Goal: Information Seeking & Learning: Learn about a topic

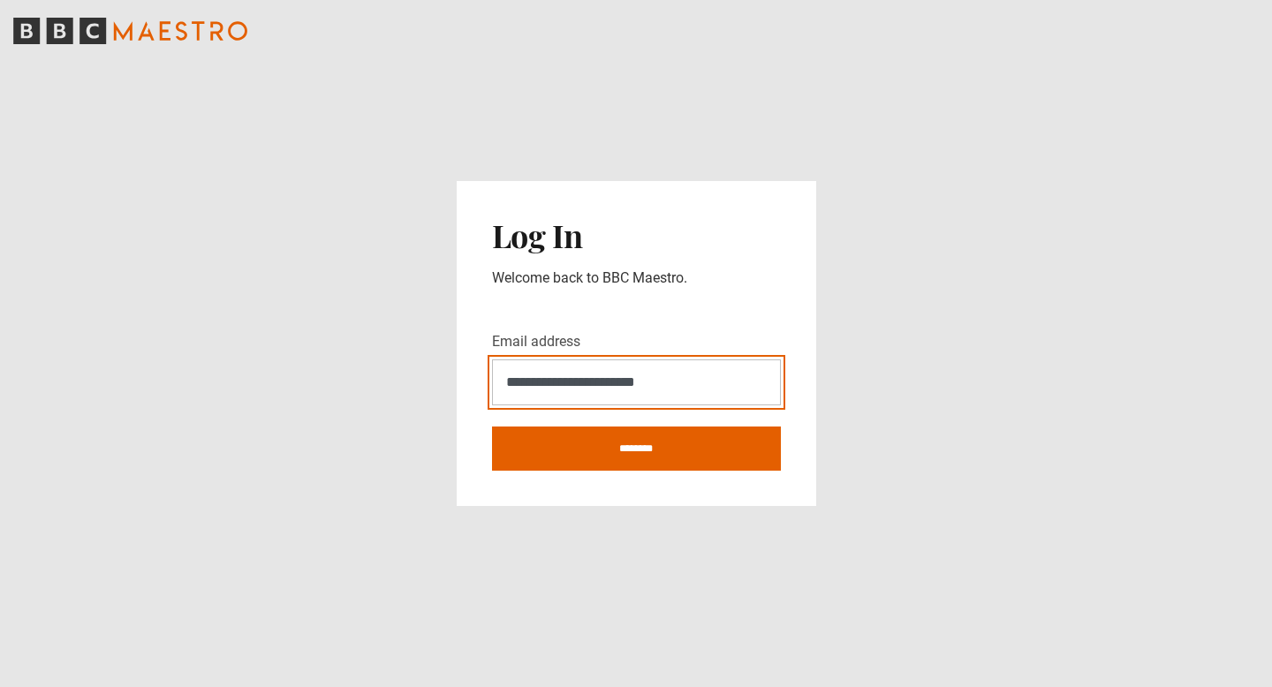
type input "**********"
click at [492, 427] on input "********" at bounding box center [636, 449] width 289 height 44
type input "**********"
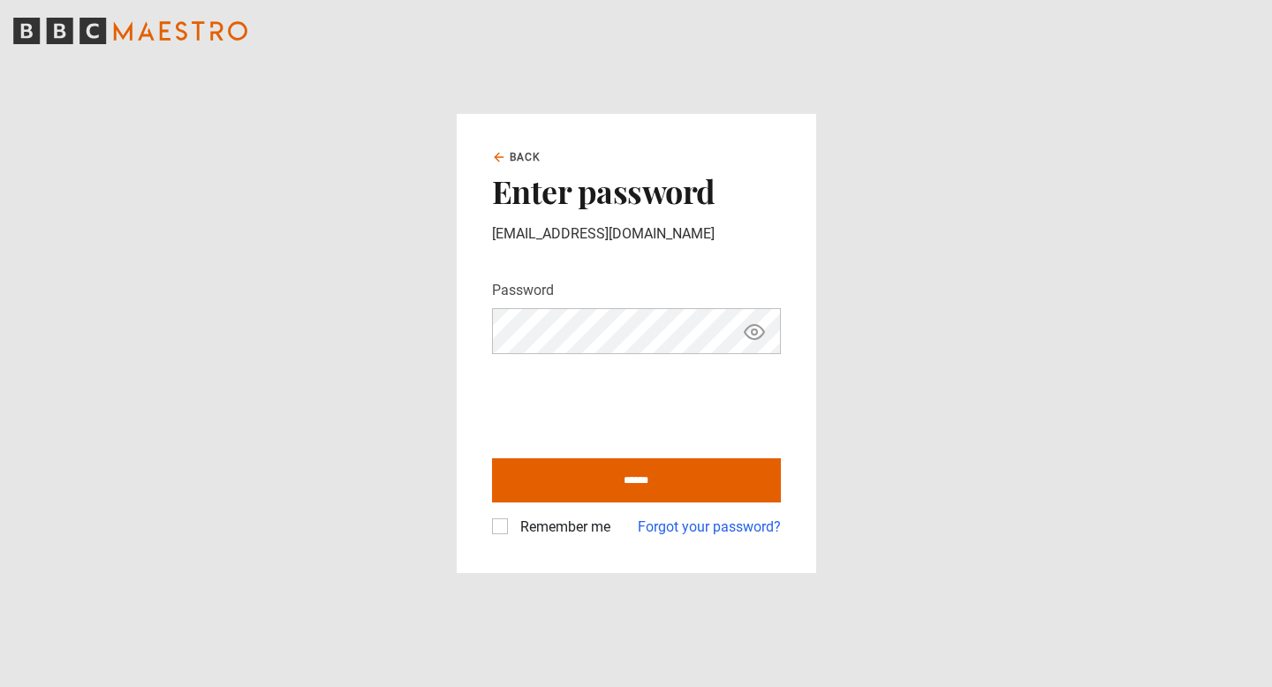
click at [492, 458] on input "******" at bounding box center [636, 480] width 289 height 44
type input "**********"
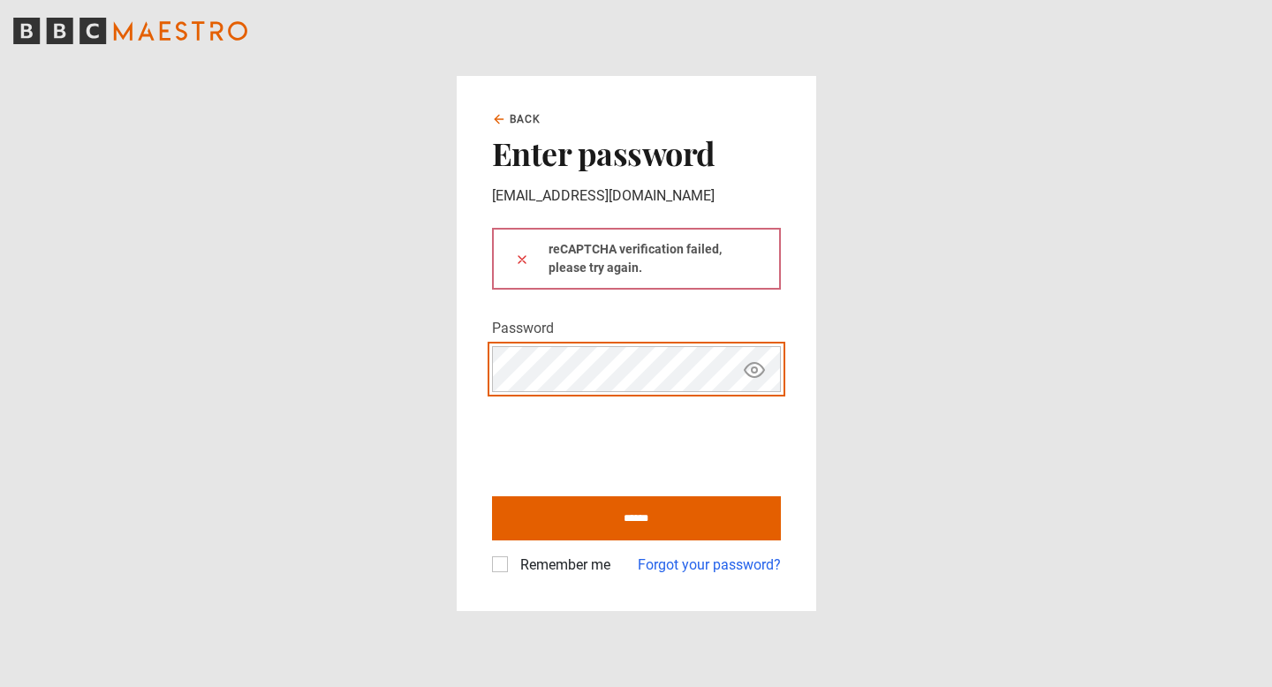
click button at bounding box center [522, 259] width 14 height 19
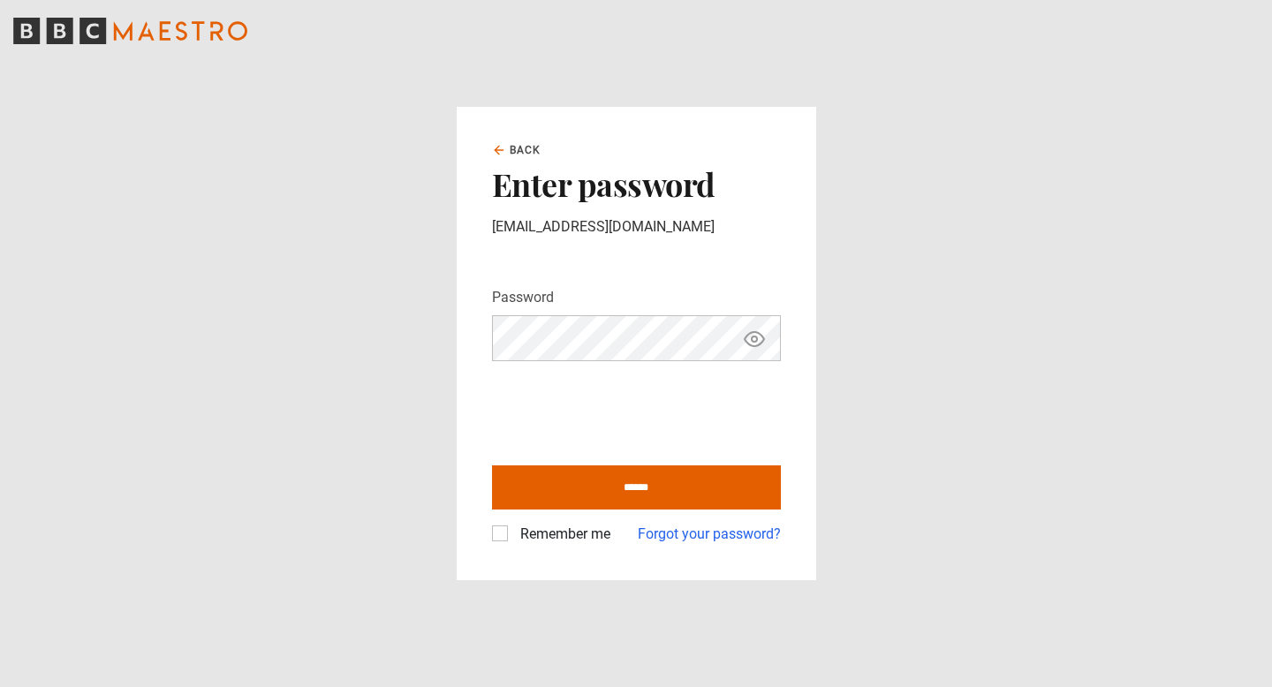
click at [532, 540] on label "Remember me" at bounding box center [561, 534] width 97 height 21
click at [600, 472] on input "******" at bounding box center [636, 487] width 289 height 44
type input "**********"
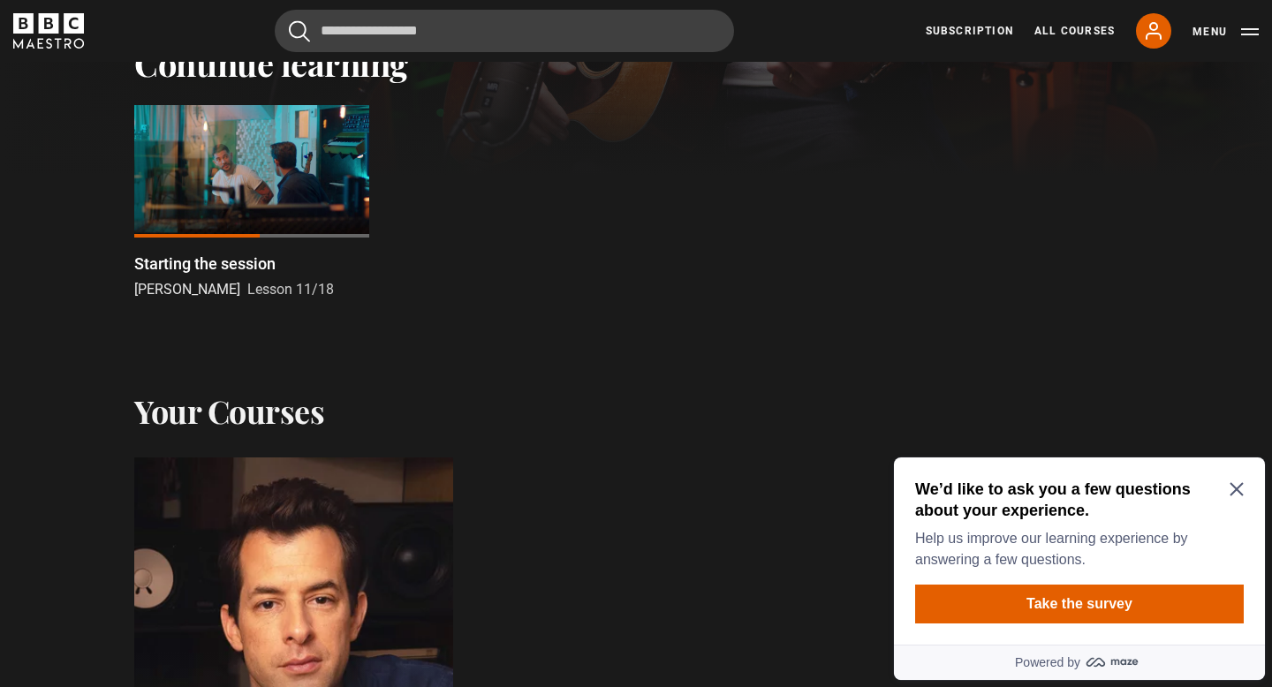
click at [216, 264] on p "Starting the session" at bounding box center [204, 264] width 141 height 24
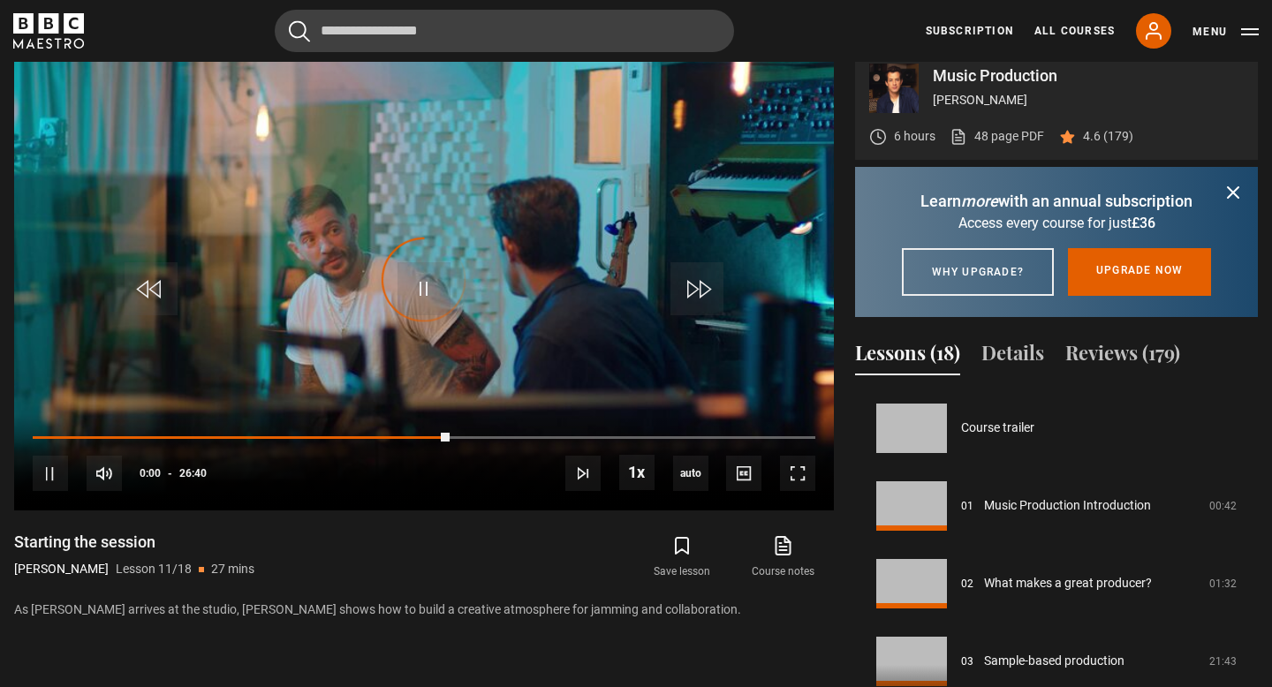
scroll to position [777, 0]
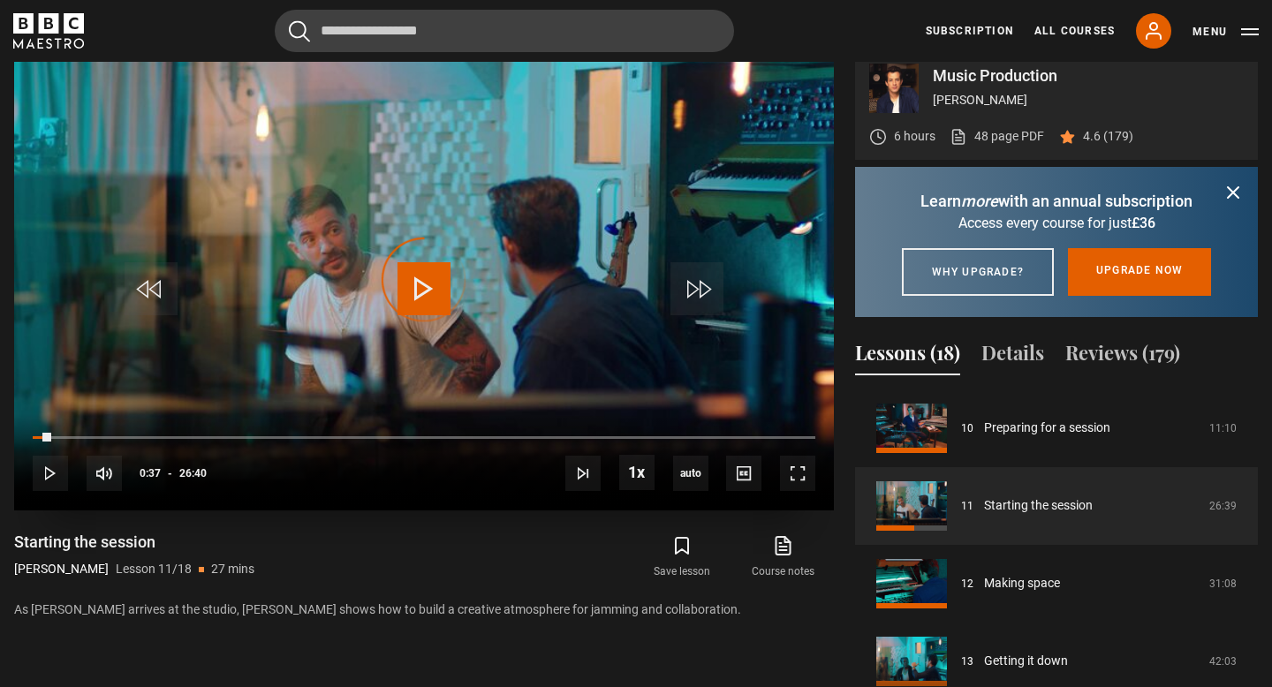
drag, startPoint x: 50, startPoint y: 458, endPoint x: 28, endPoint y: 456, distance: 22.2
click at [28, 457] on div "10s Skip Back 10 seconds Play 10s Skip Forward 10 seconds Loaded : 0.00% 00:03 …" at bounding box center [424, 462] width 820 height 98
click at [793, 490] on span "Video Player" at bounding box center [797, 473] width 35 height 35
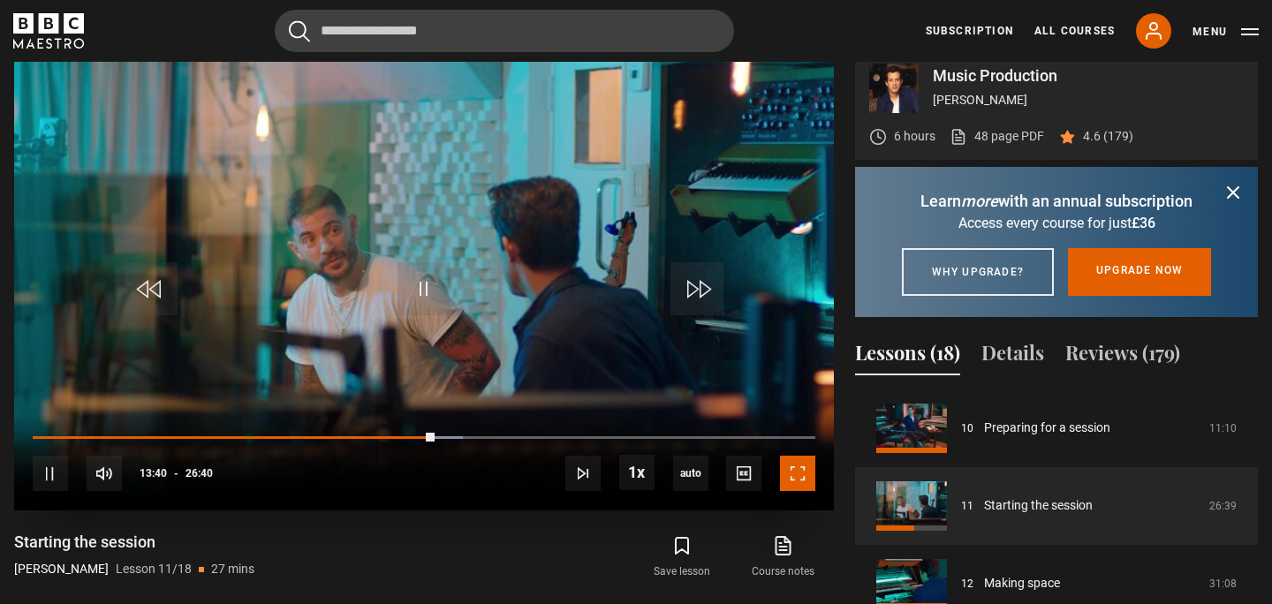
click at [797, 491] on span "Video Player" at bounding box center [797, 473] width 35 height 35
click at [807, 490] on span "Video Player" at bounding box center [797, 473] width 35 height 35
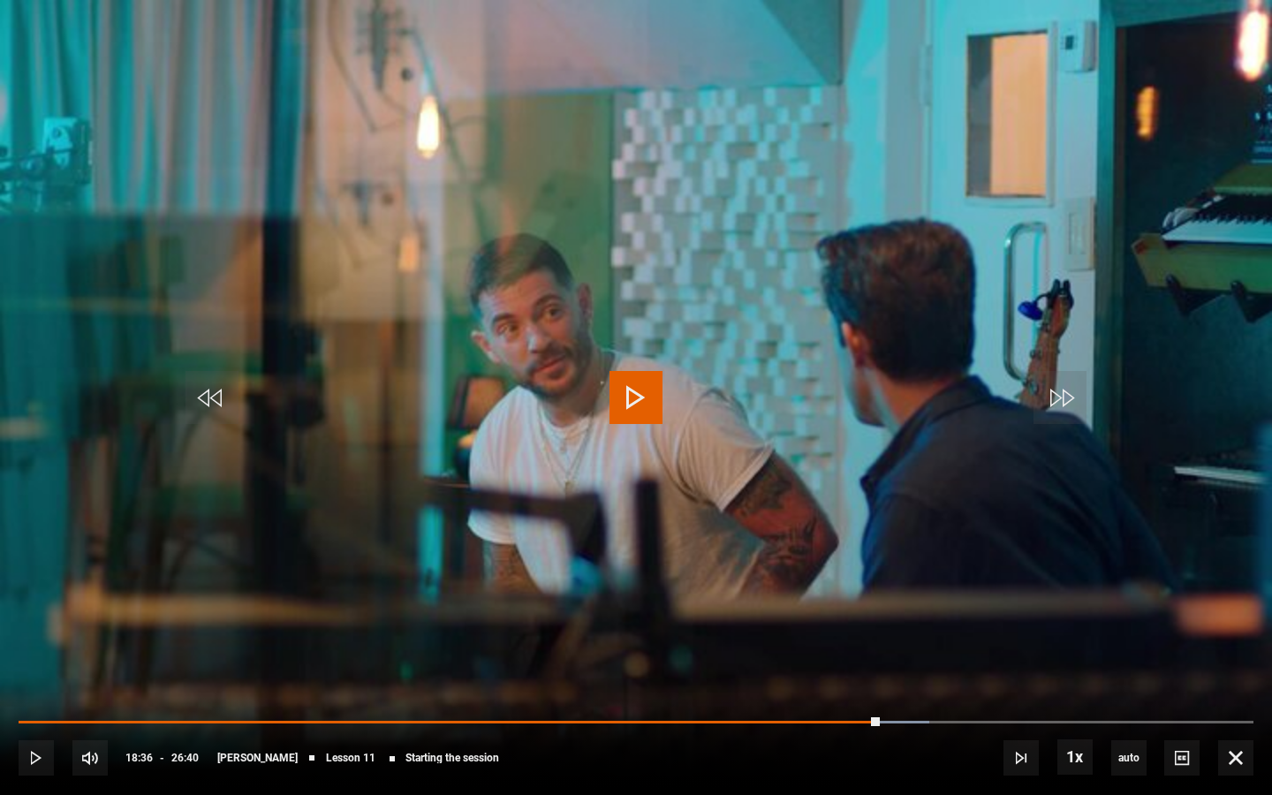
click at [651, 405] on span "Video Player" at bounding box center [635, 397] width 53 height 53
click at [654, 404] on span "Video Player" at bounding box center [635, 397] width 53 height 53
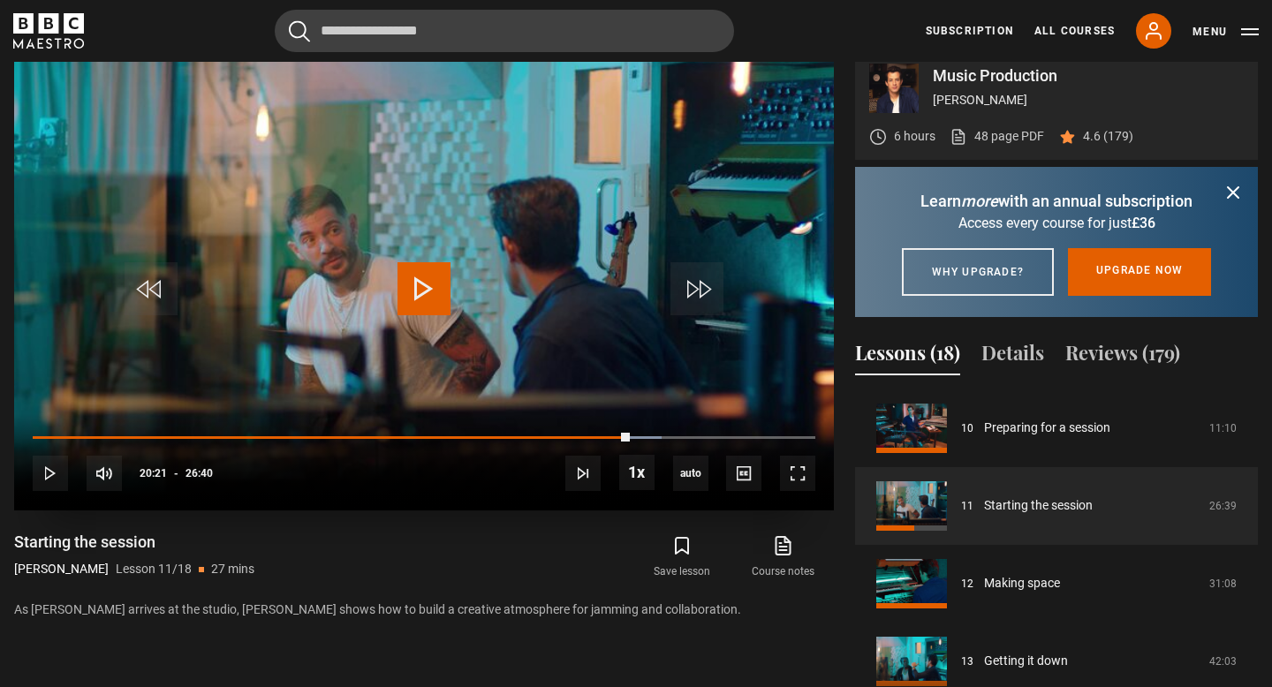
click at [436, 309] on span "Video Player" at bounding box center [423, 288] width 53 height 53
click at [794, 491] on span "Video Player" at bounding box center [797, 473] width 35 height 35
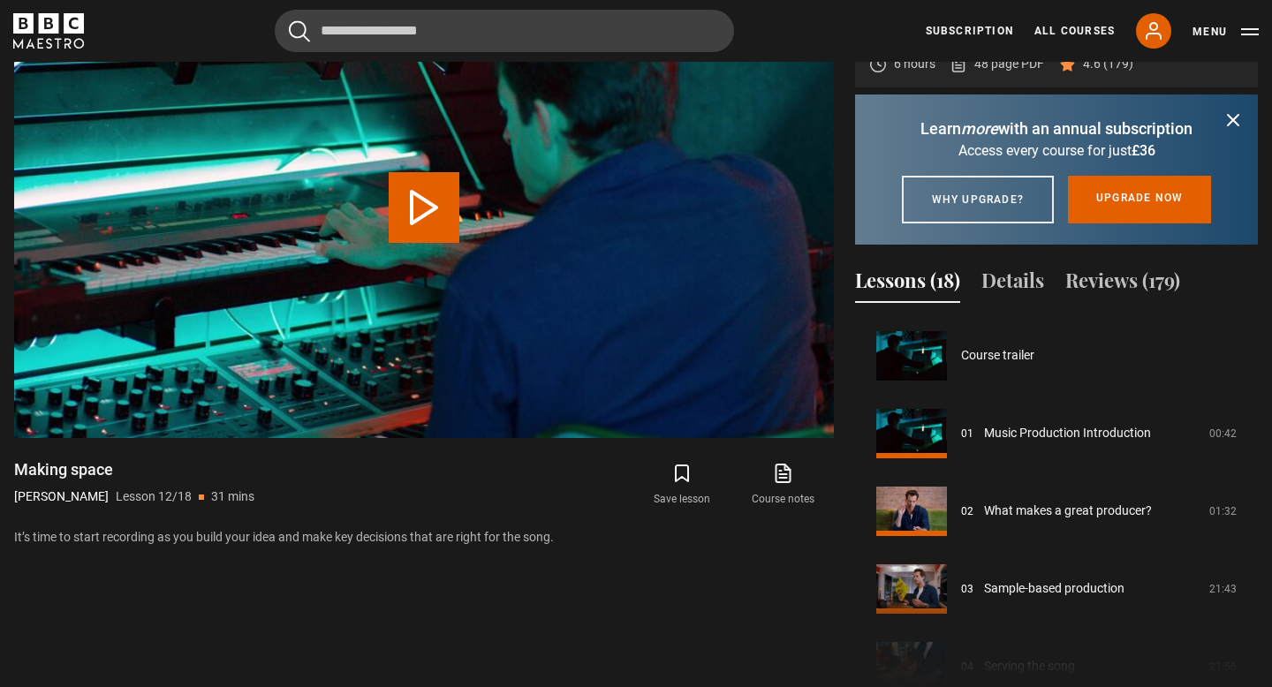
scroll to position [855, 0]
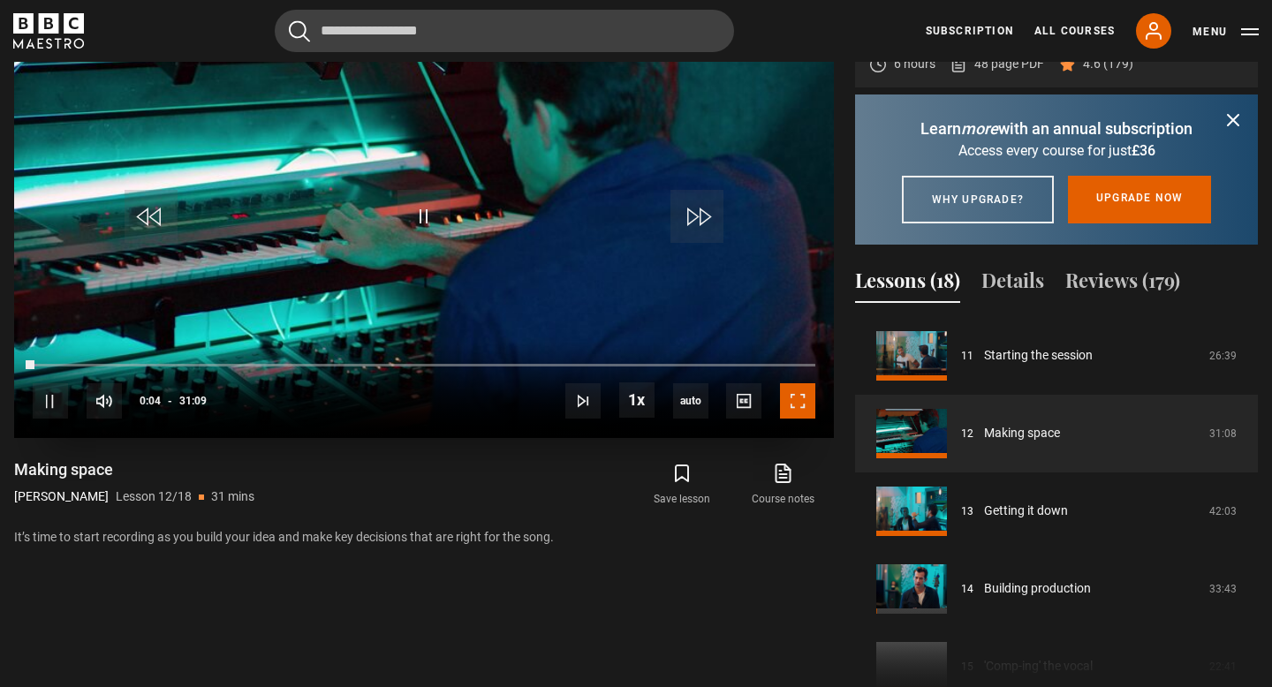
click at [810, 419] on span "Video Player" at bounding box center [797, 400] width 35 height 35
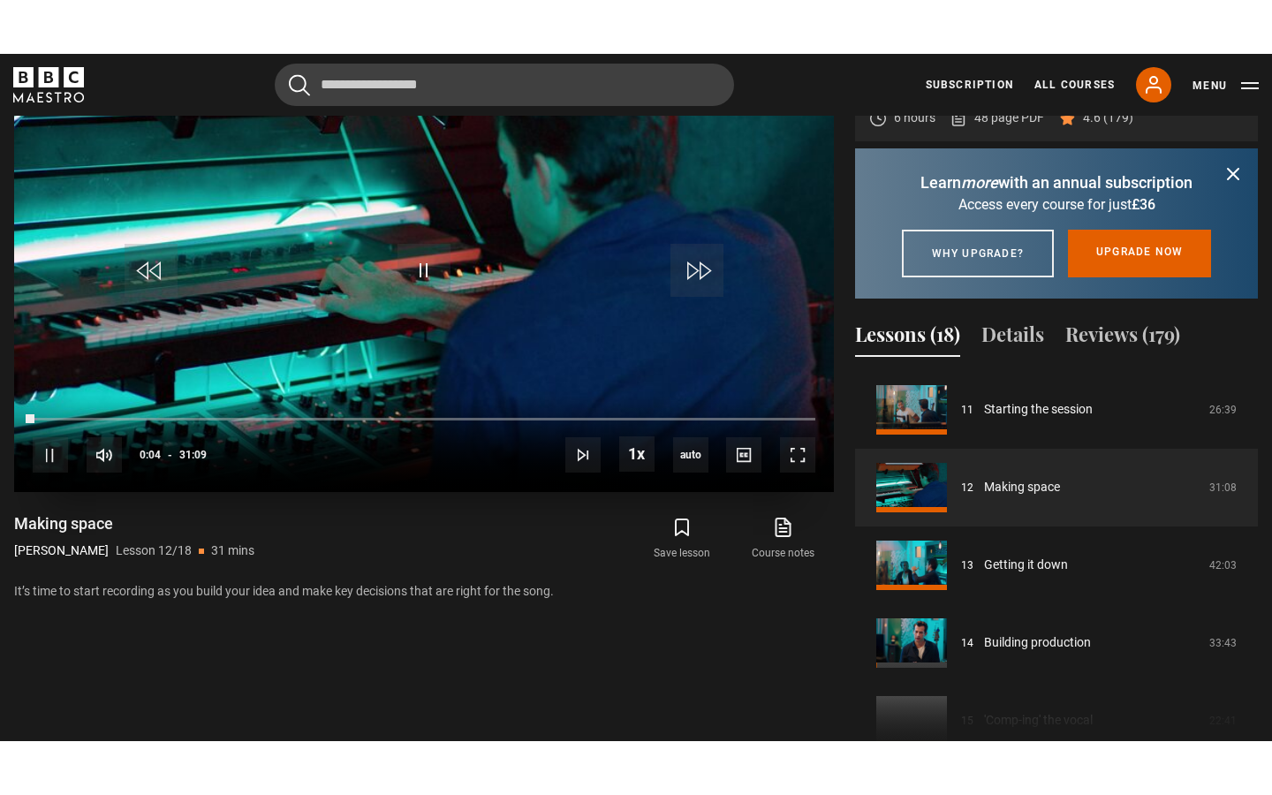
scroll to position [802, 0]
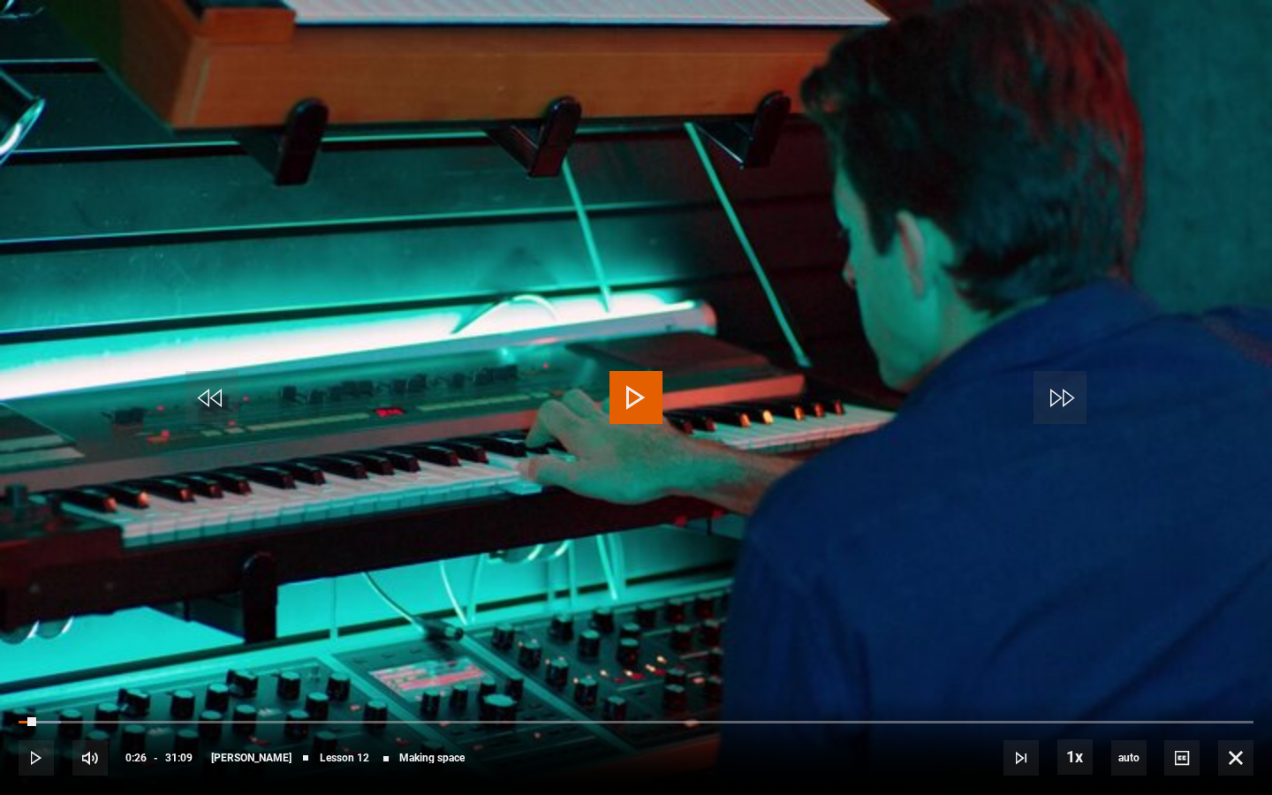
drag, startPoint x: 35, startPoint y: 718, endPoint x: 0, endPoint y: 709, distance: 36.4
click at [0, 686] on div "10s Skip Back 10 seconds Play 10s Skip Forward 10 seconds Loaded : 3.48% 00:26 …" at bounding box center [636, 746] width 1272 height 98
drag, startPoint x: 37, startPoint y: 718, endPoint x: 0, endPoint y: 710, distance: 37.9
click at [0, 686] on div "10s Skip Back 10 seconds Pause 10s Skip Forward 10 seconds Loaded : 0.00% 00:14…" at bounding box center [636, 746] width 1272 height 98
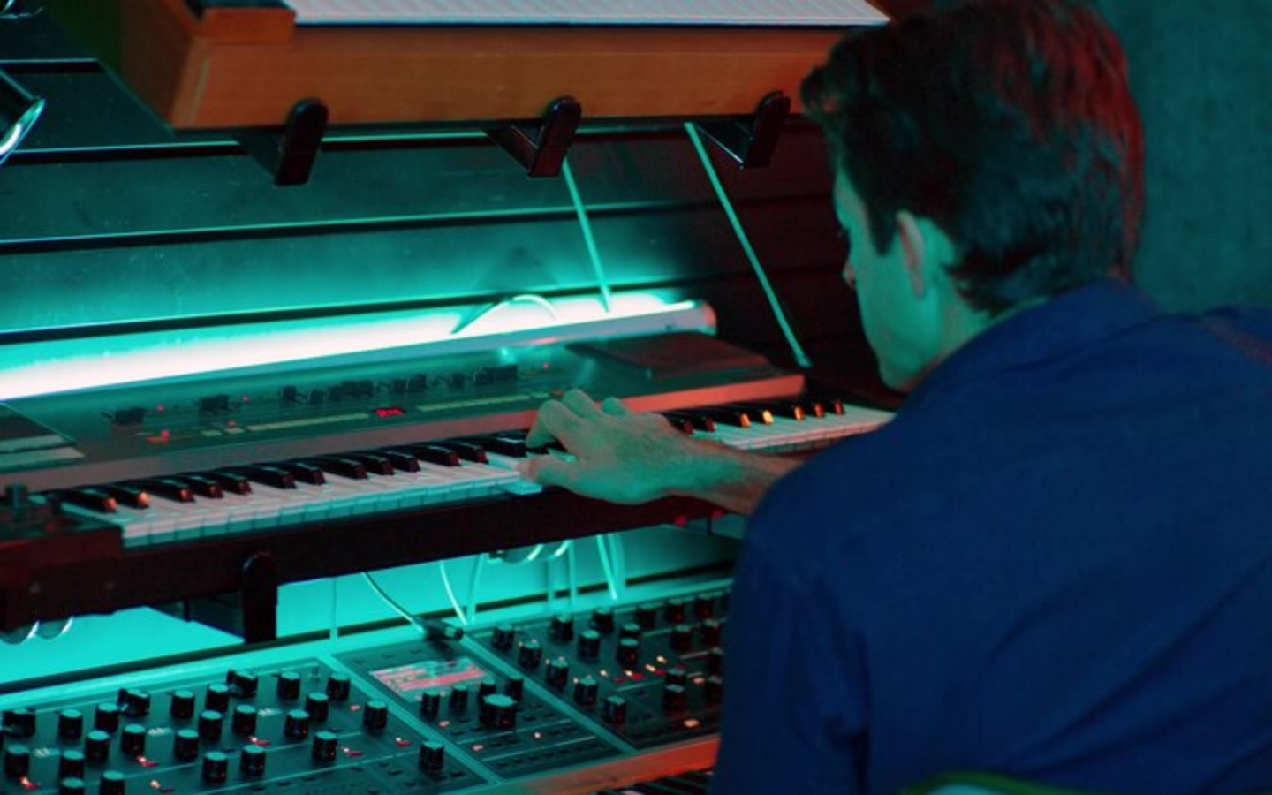
click at [1271, 443] on video "Video Player" at bounding box center [636, 397] width 1272 height 795
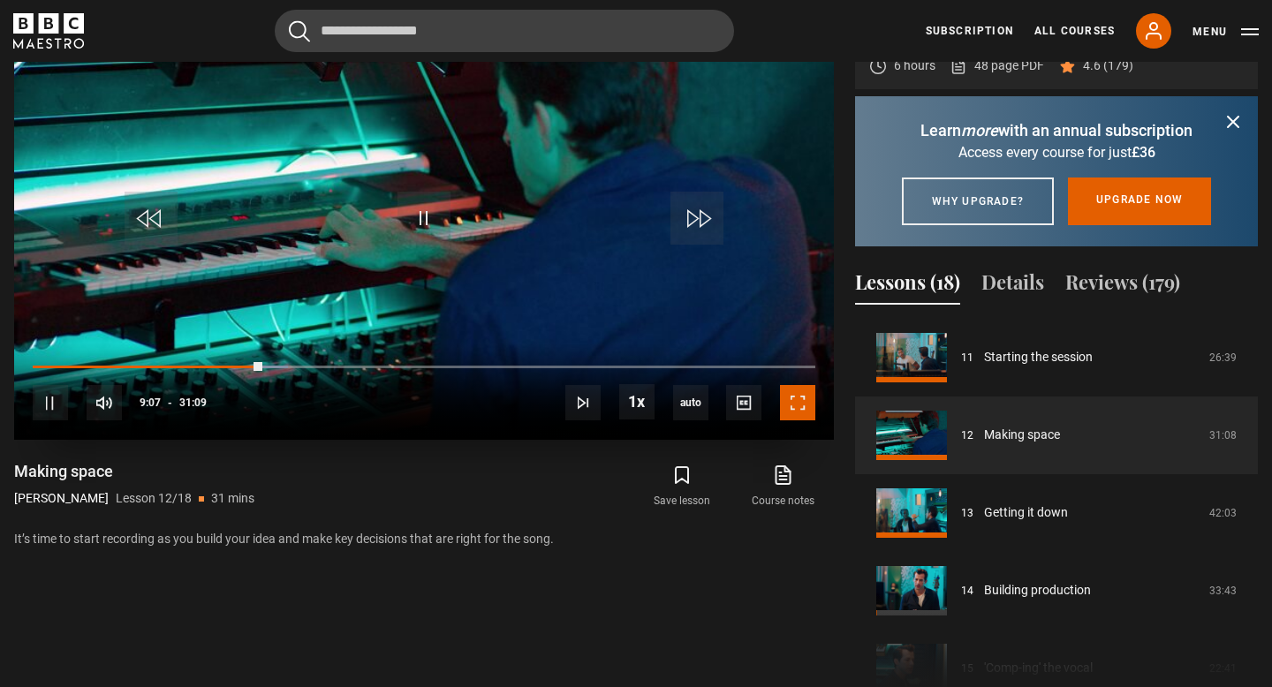
click at [802, 420] on span "Video Player" at bounding box center [797, 402] width 35 height 35
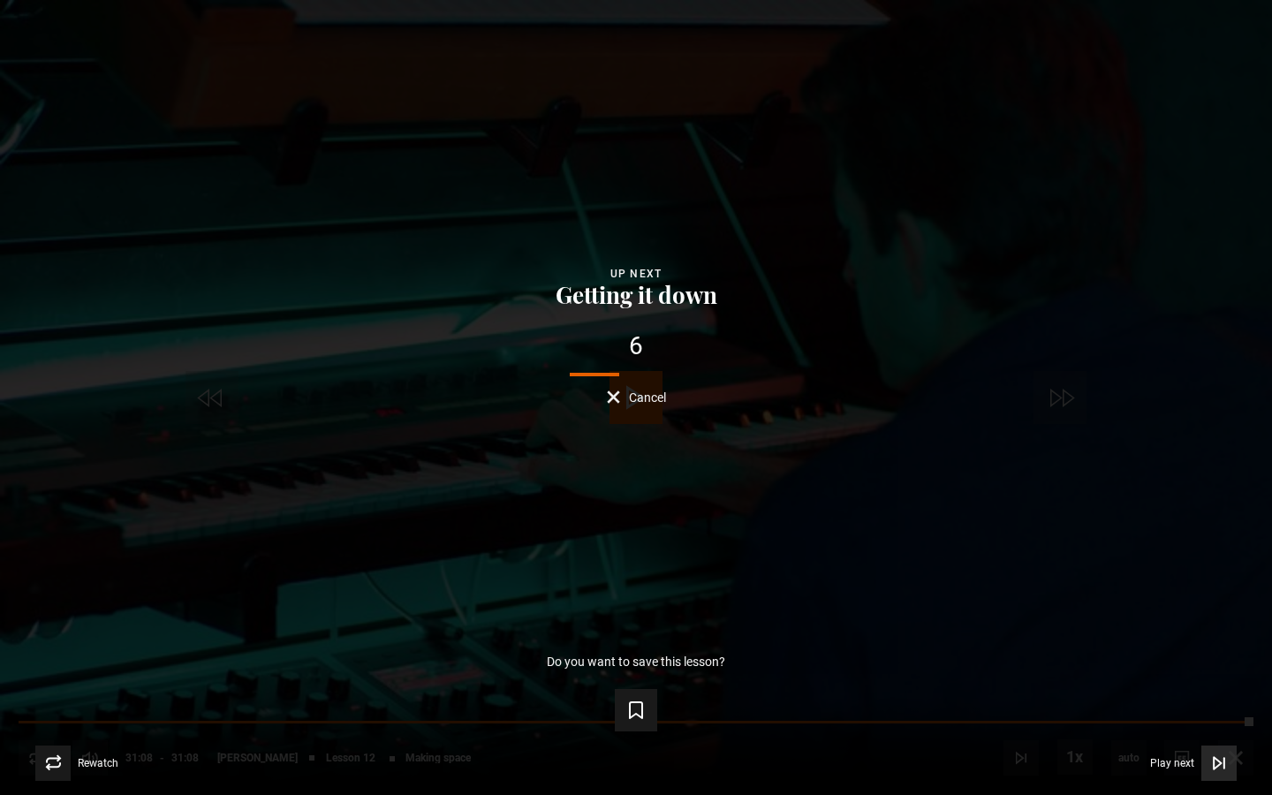
click at [1206, 686] on span "Video Player" at bounding box center [1218, 762] width 35 height 35
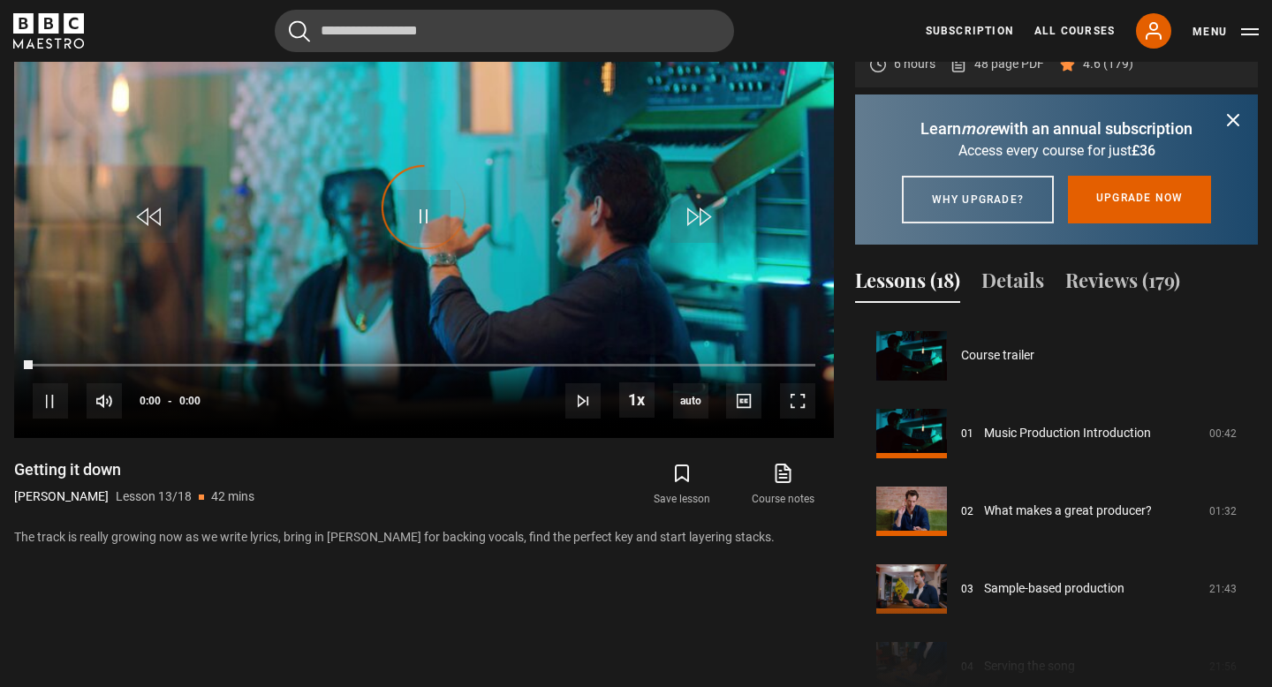
scroll to position [933, 0]
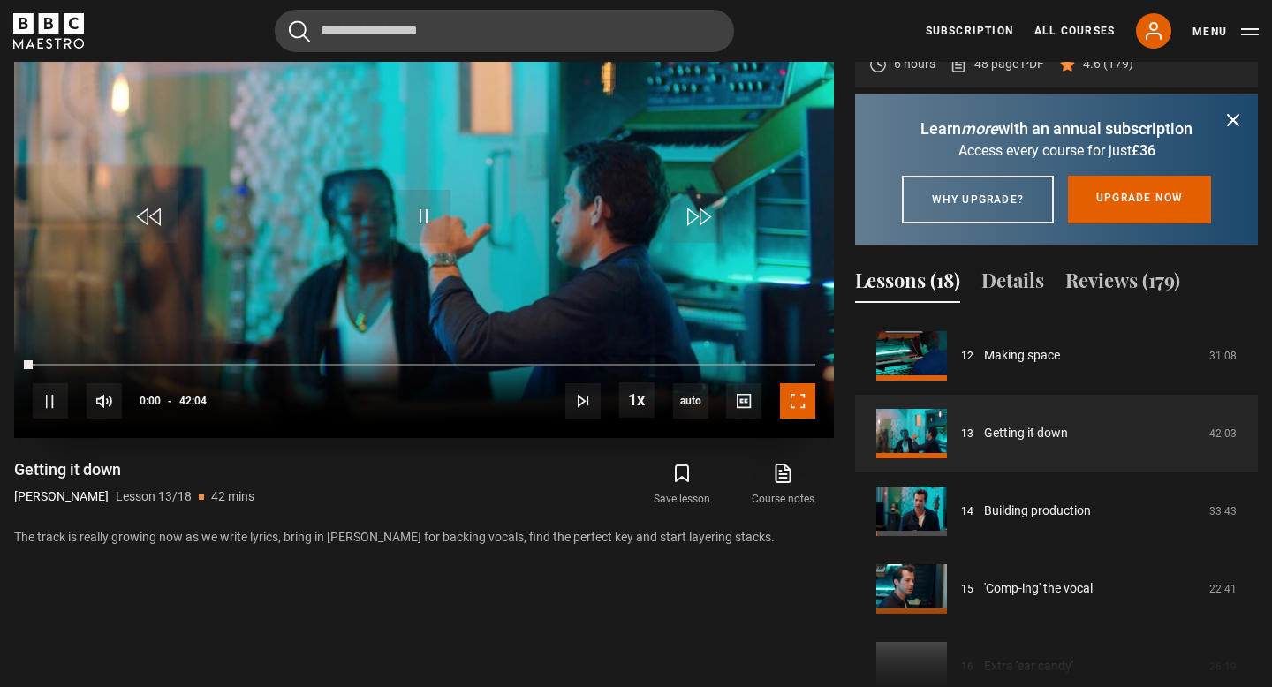
click at [796, 419] on span "Video Player" at bounding box center [797, 400] width 35 height 35
click at [416, 223] on span "Video Player" at bounding box center [423, 216] width 53 height 53
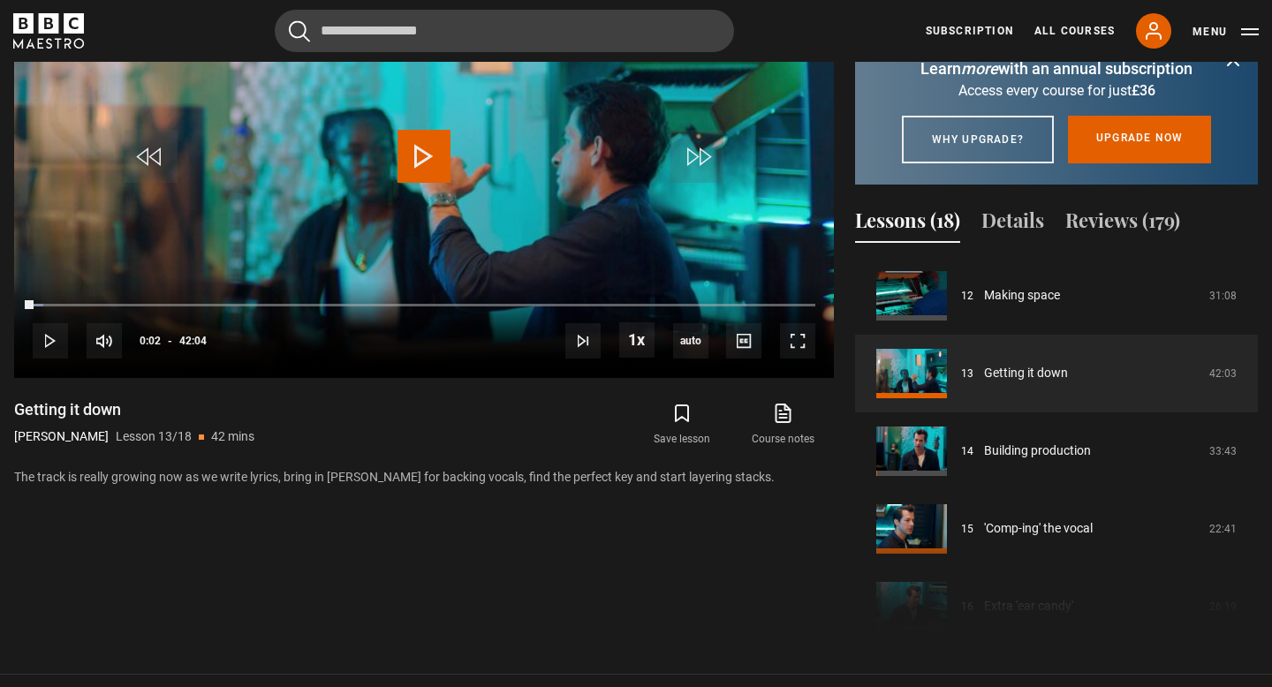
scroll to position [731, 0]
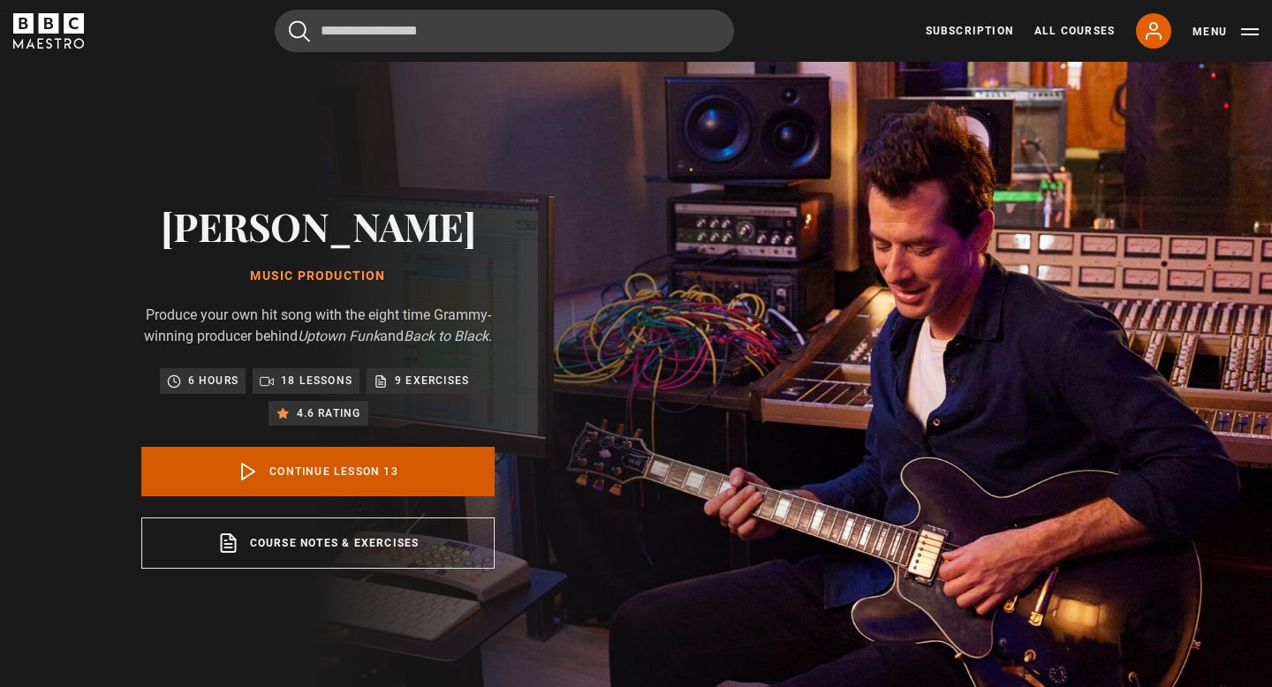
click at [367, 496] on link "Continue lesson 13" at bounding box center [317, 471] width 353 height 49
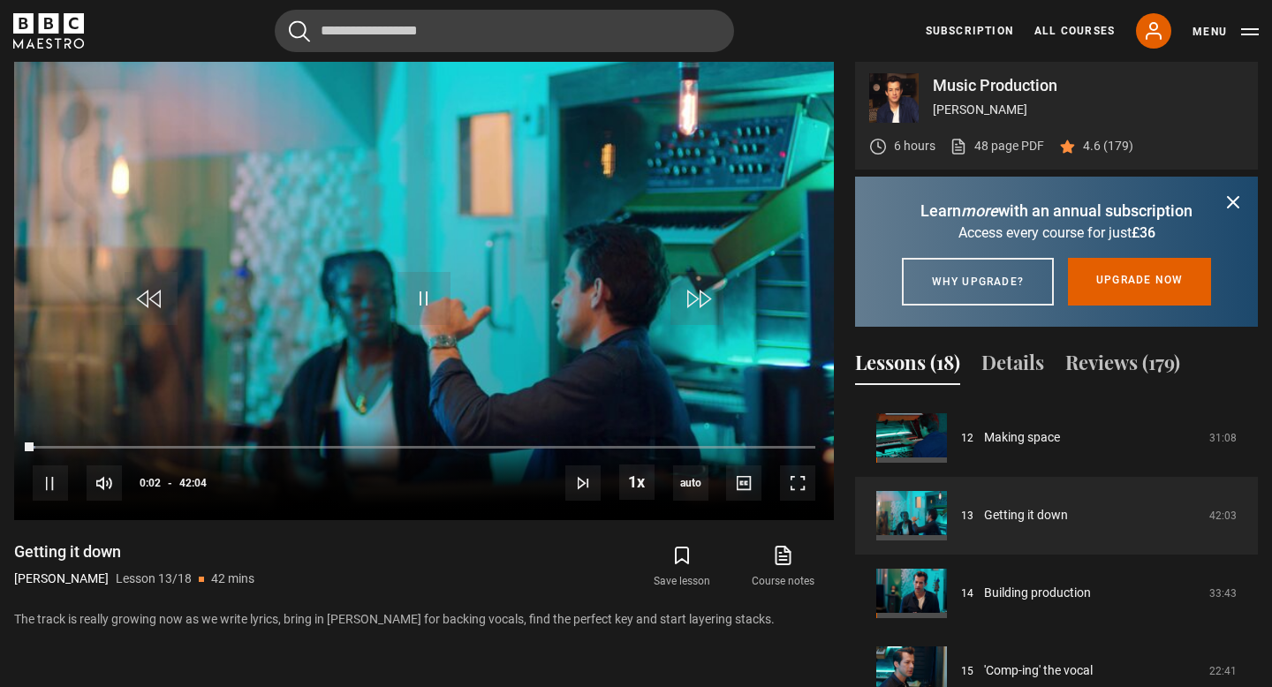
scroll to position [731, 0]
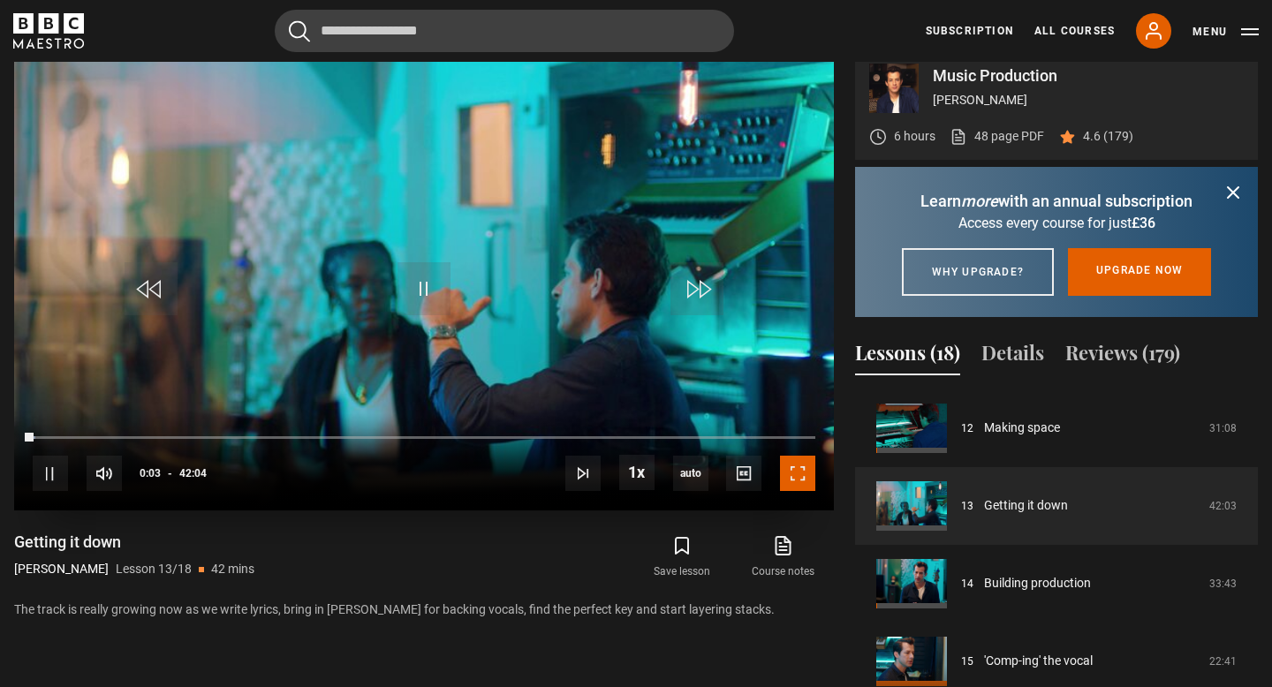
click at [796, 489] on span "Video Player" at bounding box center [797, 473] width 35 height 35
